Goal: Information Seeking & Learning: Find specific fact

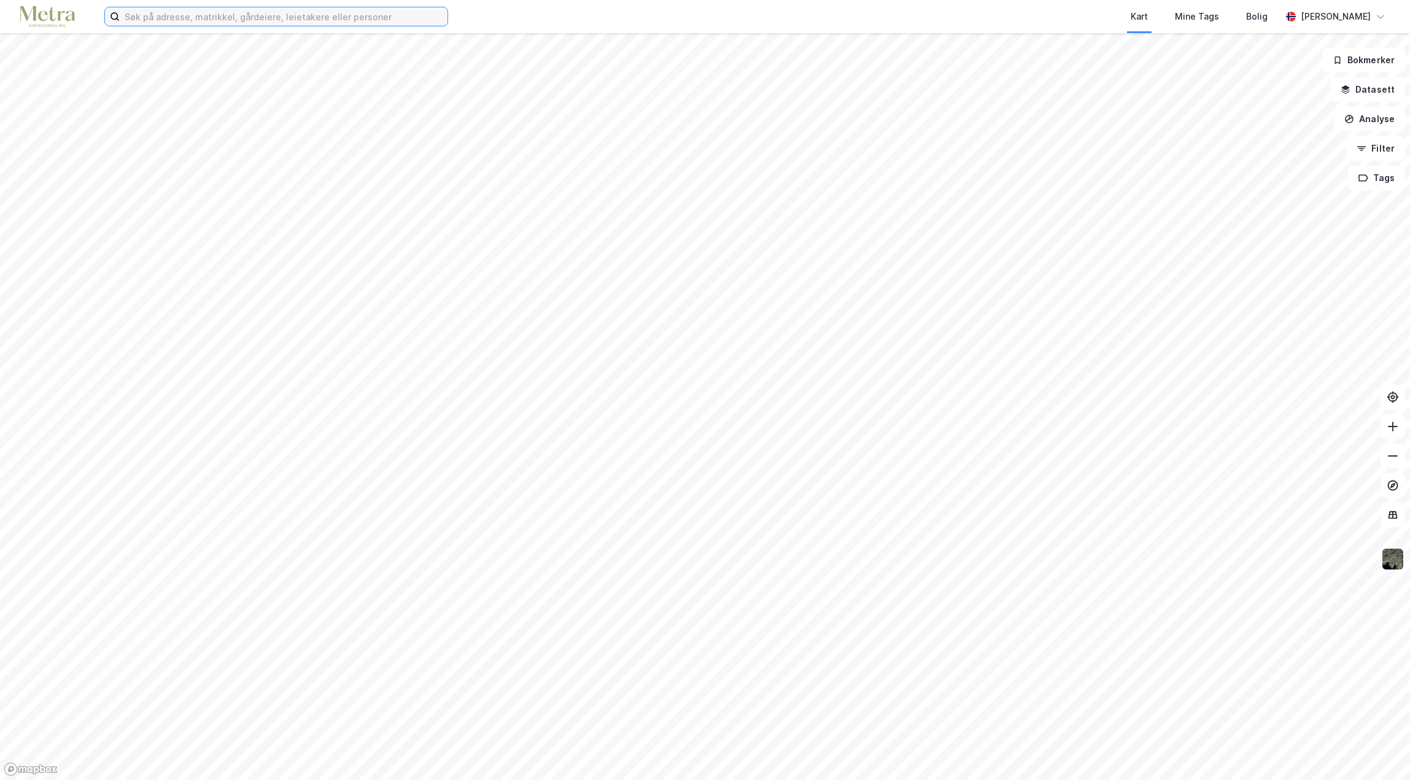
click at [220, 16] on input at bounding box center [284, 16] width 328 height 18
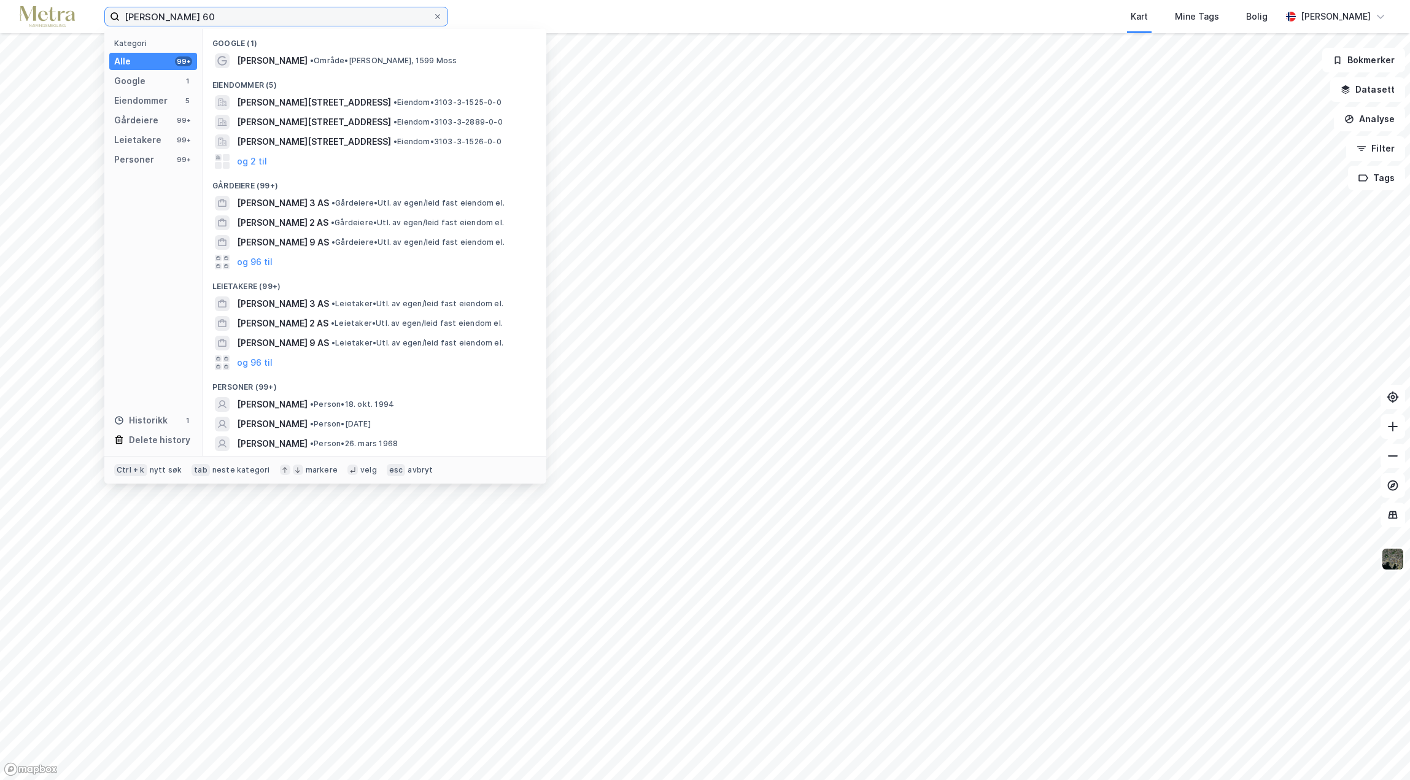
type input "[PERSON_NAME] 60"
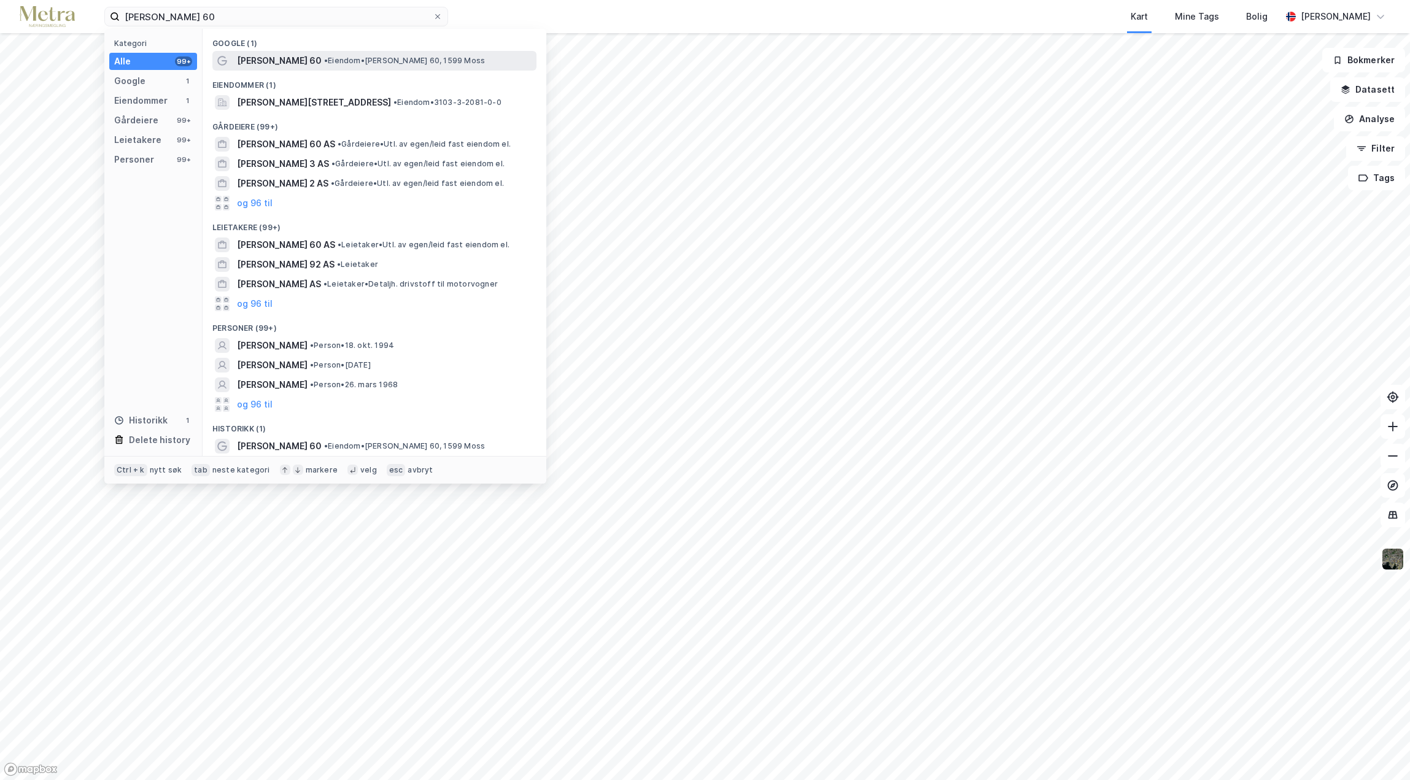
click at [287, 61] on span "[PERSON_NAME] 60" at bounding box center [279, 60] width 85 height 15
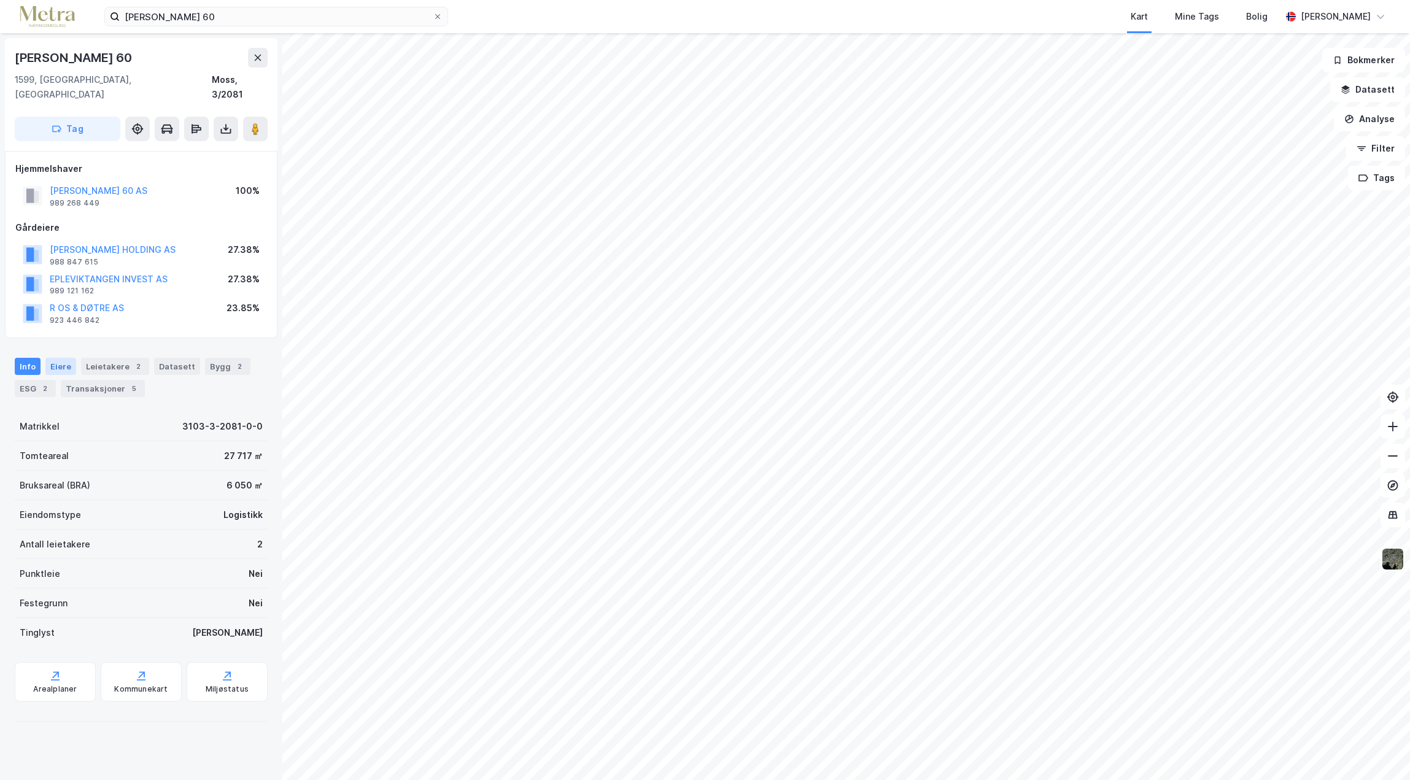
click at [58, 358] on div "Eiere" at bounding box center [60, 366] width 31 height 17
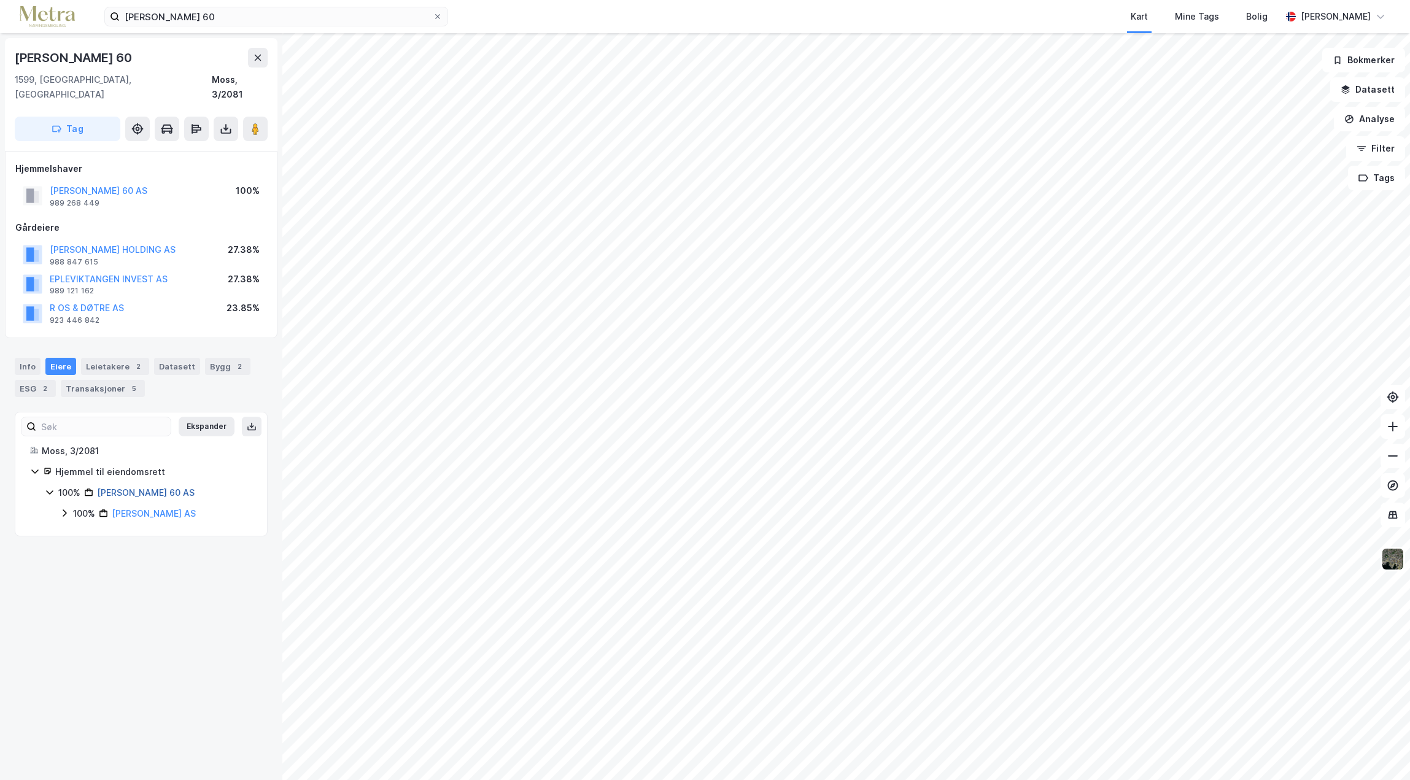
click at [128, 487] on link "[PERSON_NAME] 60 AS" at bounding box center [146, 492] width 98 height 10
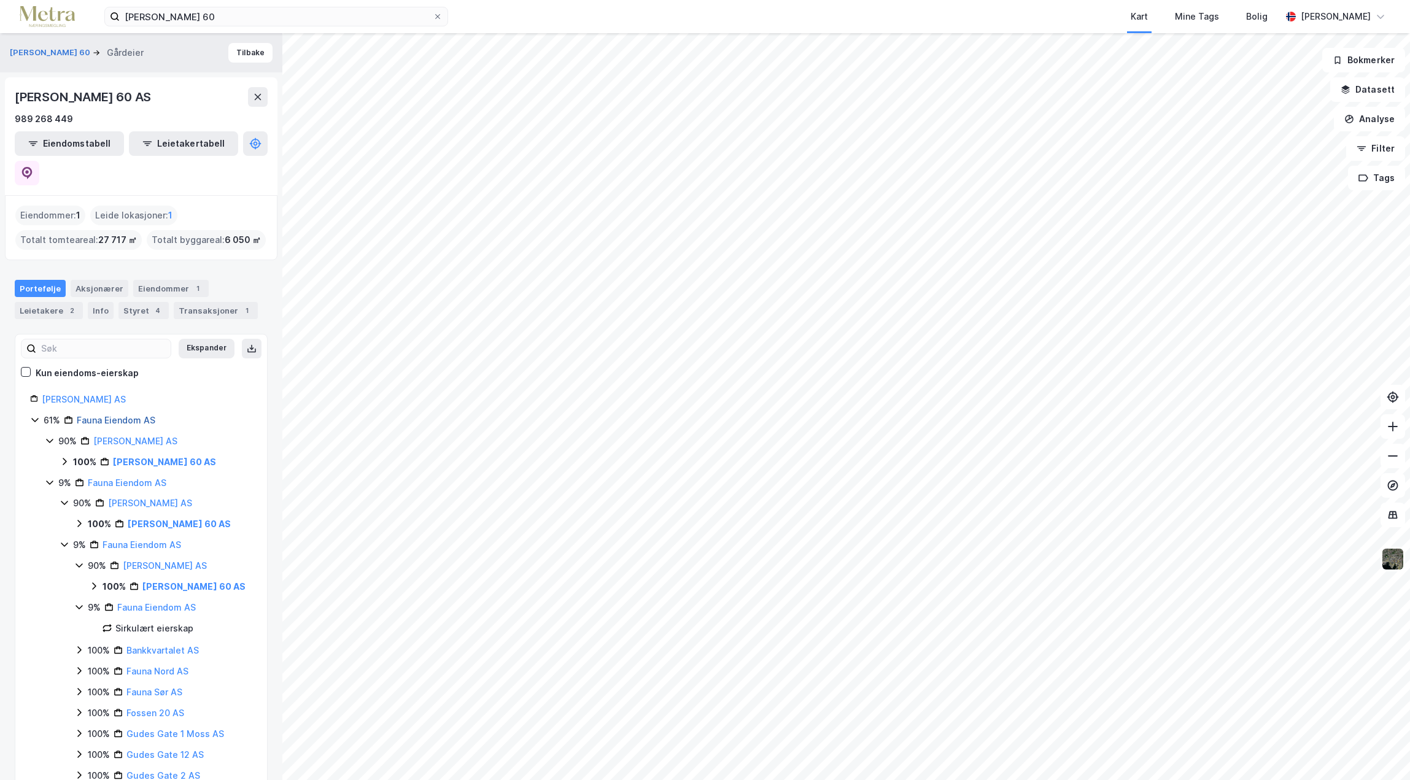
click at [111, 415] on link "Fauna Eiendom AS" at bounding box center [116, 420] width 79 height 10
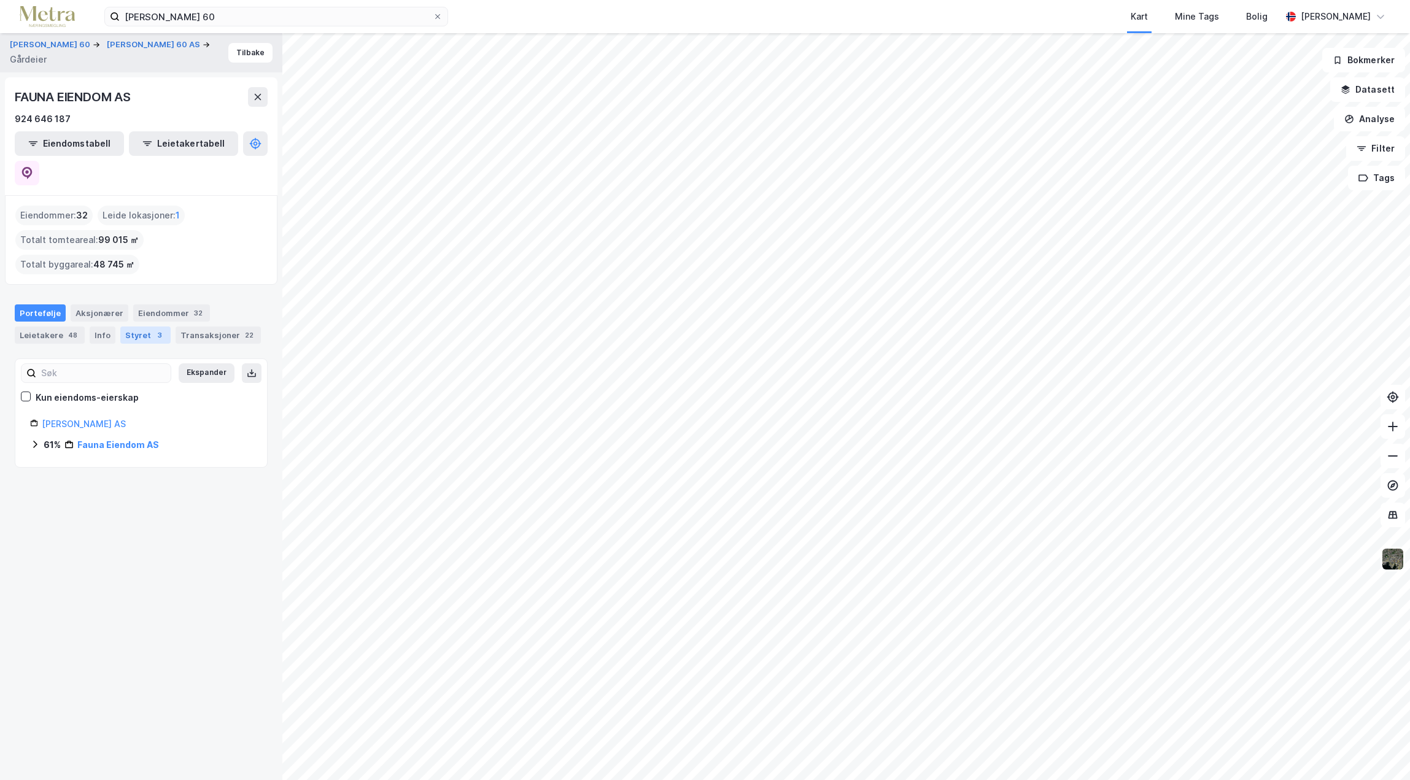
click at [126, 326] on div "Styret 3" at bounding box center [145, 334] width 50 height 17
